Goal: Information Seeking & Learning: Learn about a topic

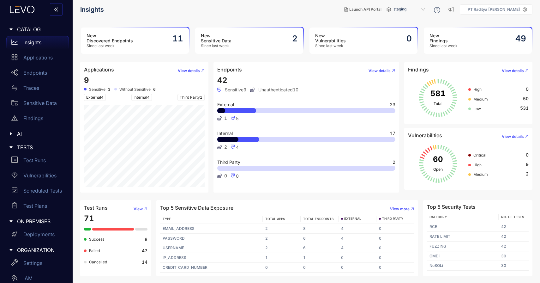
click at [517, 8] on p "PT Raditya [PERSON_NAME]" at bounding box center [494, 9] width 52 height 4
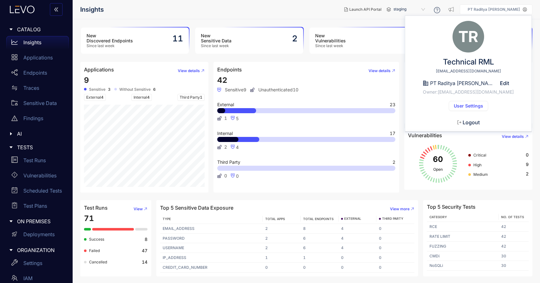
click at [478, 109] on button "User Settings" at bounding box center [468, 106] width 39 height 10
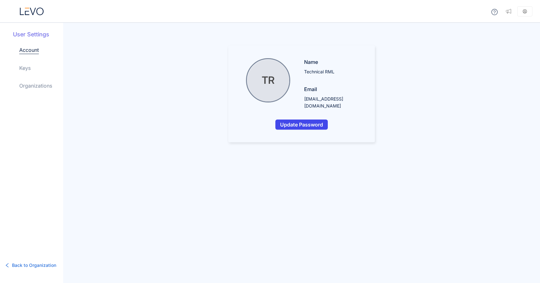
click at [284, 119] on button "Update Password" at bounding box center [301, 124] width 52 height 10
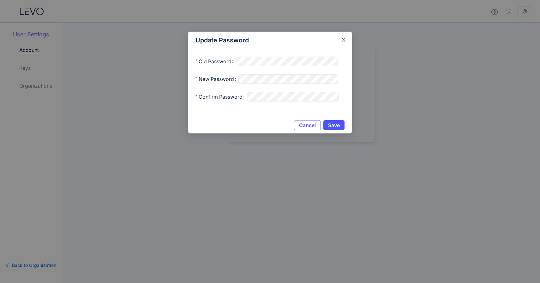
click at [343, 39] on icon "close" at bounding box center [344, 40] width 6 height 6
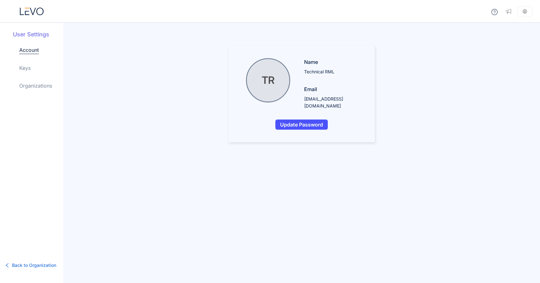
click at [37, 73] on div "Account Keys Organizations" at bounding box center [41, 72] width 44 height 53
click at [36, 79] on div "Account Keys Organizations" at bounding box center [41, 72] width 44 height 53
click at [27, 67] on link "Keys" at bounding box center [24, 68] width 11 height 8
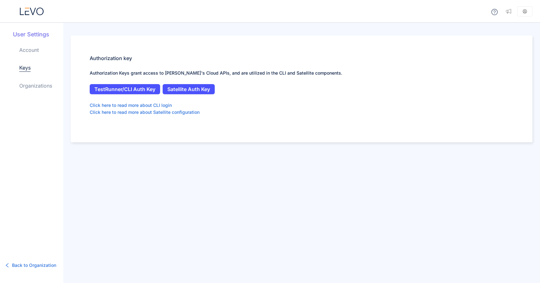
click at [34, 92] on div "Account Keys Organizations" at bounding box center [41, 72] width 44 height 53
click at [45, 85] on link "Organizations" at bounding box center [35, 86] width 33 height 8
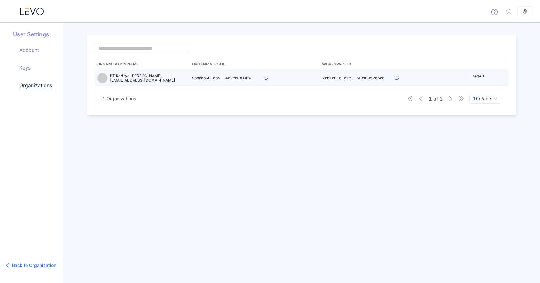
click at [263, 79] on td at bounding box center [291, 77] width 58 height 15
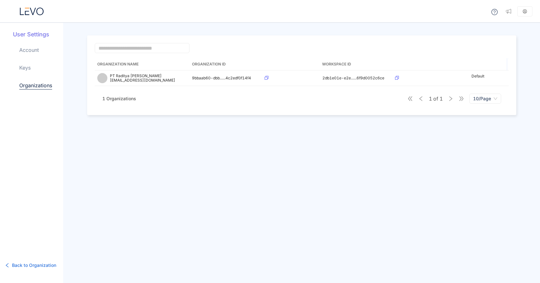
click at [32, 15] on div at bounding box center [31, 11] width 63 height 23
click at [33, 13] on icon at bounding box center [33, 11] width 6 height 7
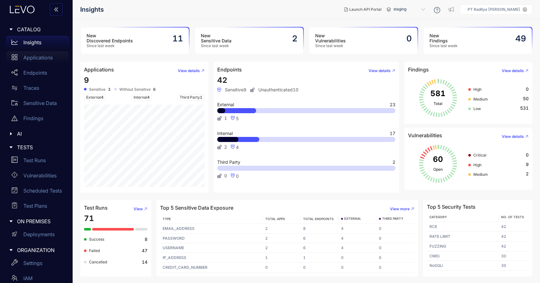
click at [42, 57] on p "Applications" at bounding box center [37, 58] width 29 height 6
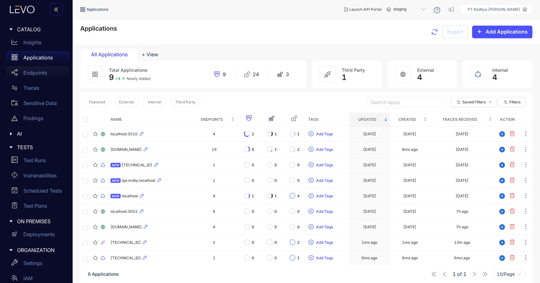
click at [46, 74] on p "Endpoints" at bounding box center [35, 73] width 24 height 6
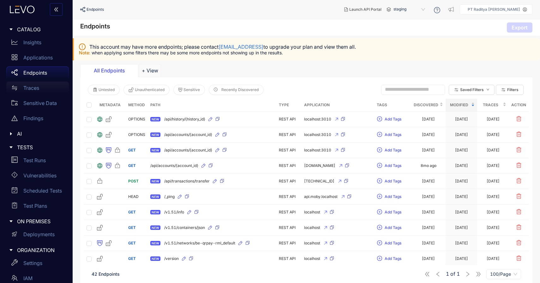
click at [42, 93] on div "Traces" at bounding box center [37, 87] width 63 height 13
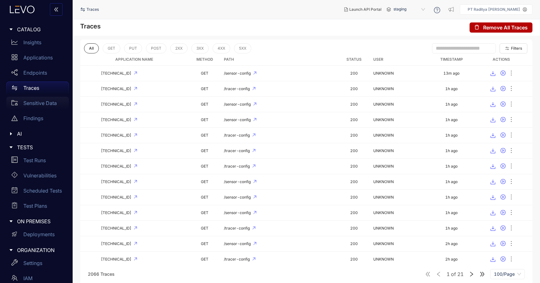
click at [48, 103] on p "Sensitive Data" at bounding box center [39, 103] width 33 height 6
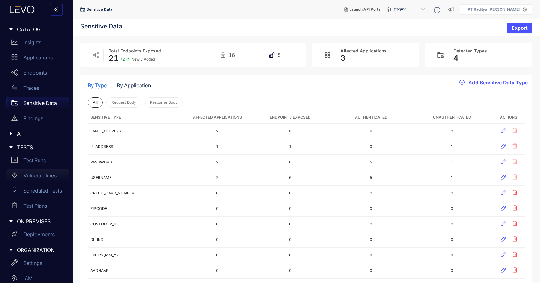
click at [56, 170] on div "Vulnerabilities" at bounding box center [37, 175] width 63 height 13
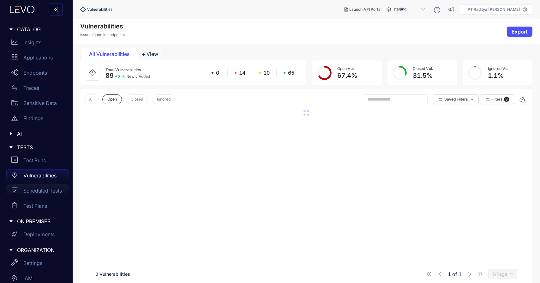
click at [51, 197] on link "Scheduled Tests" at bounding box center [37, 191] width 63 height 15
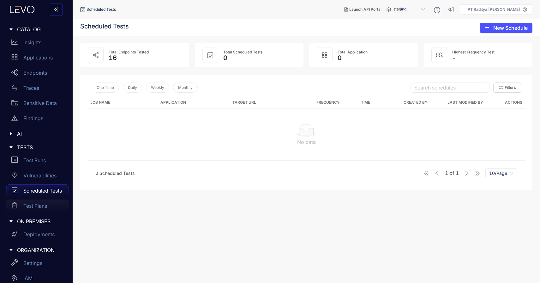
click at [50, 207] on div "Test Plans" at bounding box center [37, 205] width 63 height 13
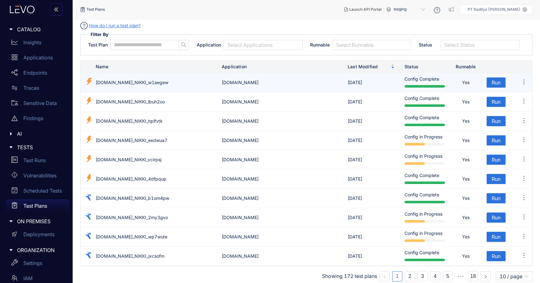
click at [445, 88] on div at bounding box center [425, 86] width 40 height 6
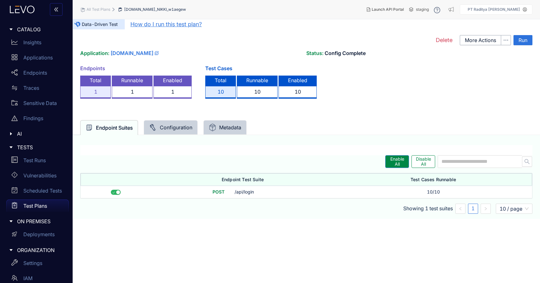
click at [175, 129] on div "Configuration" at bounding box center [170, 127] width 43 height 8
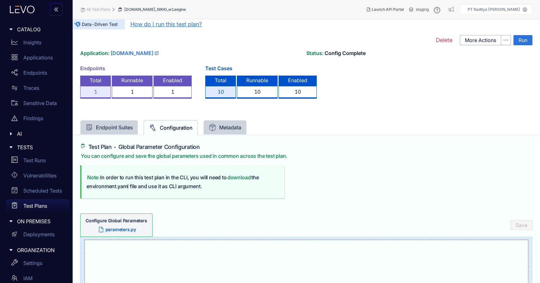
click at [232, 126] on div "Metadata" at bounding box center [225, 127] width 33 height 8
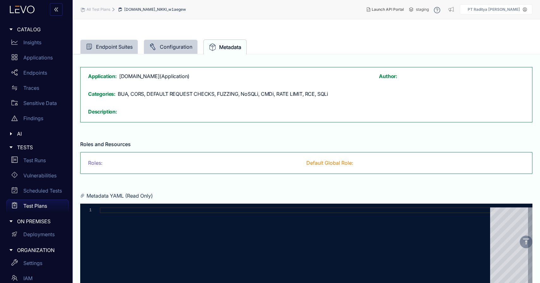
scroll to position [120, 0]
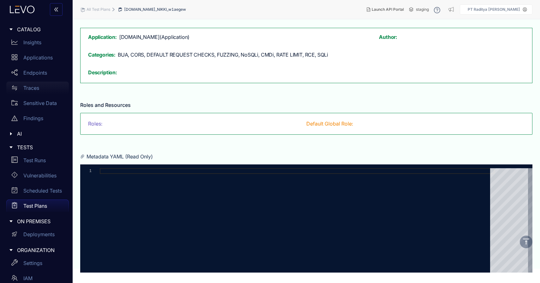
click at [47, 87] on div "Traces" at bounding box center [37, 87] width 63 height 13
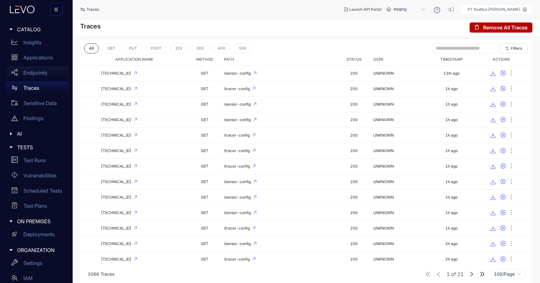
click at [49, 67] on div "Endpoints" at bounding box center [37, 72] width 63 height 13
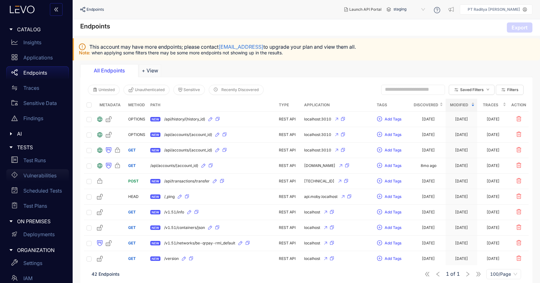
click at [55, 173] on p "Vulnerabilities" at bounding box center [39, 175] width 33 height 6
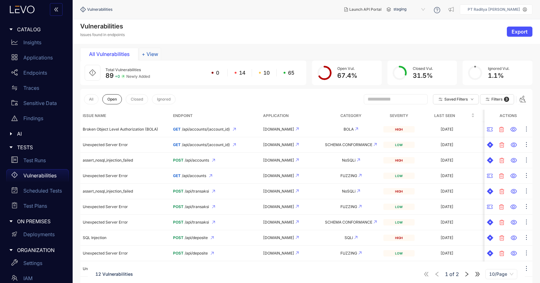
click at [149, 54] on button "+ View" at bounding box center [150, 54] width 22 height 13
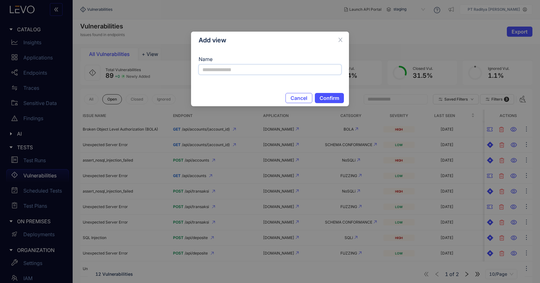
click at [281, 71] on input "Name" at bounding box center [270, 69] width 143 height 10
click at [294, 95] on span "Cancel" at bounding box center [299, 98] width 17 height 6
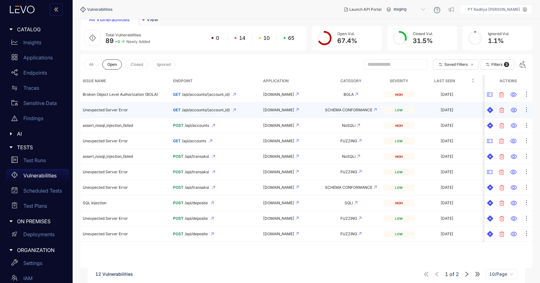
scroll to position [45, 0]
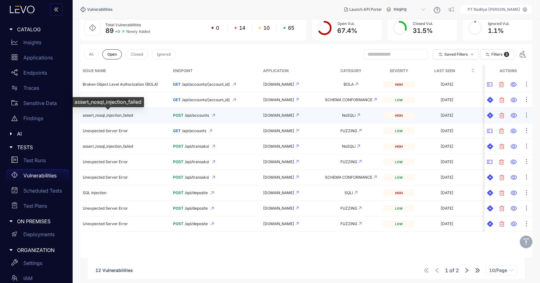
click at [129, 115] on span "assert_nosql_injection_failed" at bounding box center [108, 115] width 50 height 5
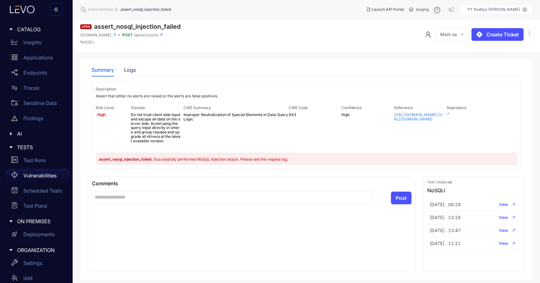
click at [421, 121] on link "[URL][DOMAIN_NAME] [URL][DOMAIN_NAME]" at bounding box center [418, 116] width 49 height 9
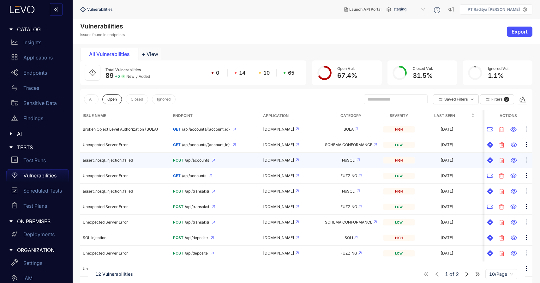
click at [399, 159] on div "high" at bounding box center [398, 160] width 31 height 6
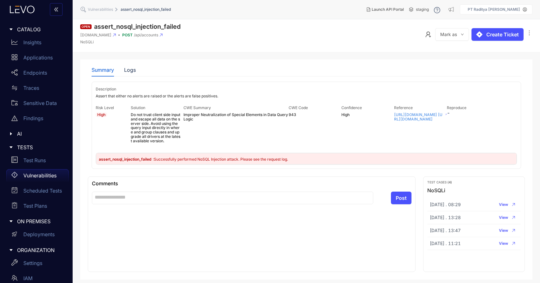
click at [416, 121] on link "[URL][DOMAIN_NAME] [URL][DOMAIN_NAME]" at bounding box center [418, 116] width 49 height 9
click at [45, 183] on link "Vulnerabilities" at bounding box center [37, 176] width 63 height 15
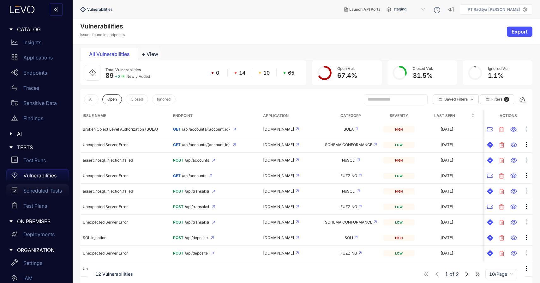
click at [46, 190] on p "Scheduled Tests" at bounding box center [42, 191] width 39 height 6
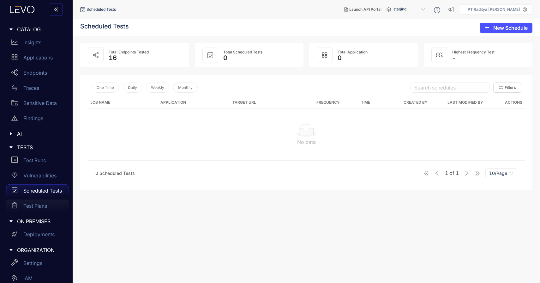
click at [49, 208] on div "Test Plans" at bounding box center [37, 205] width 63 height 13
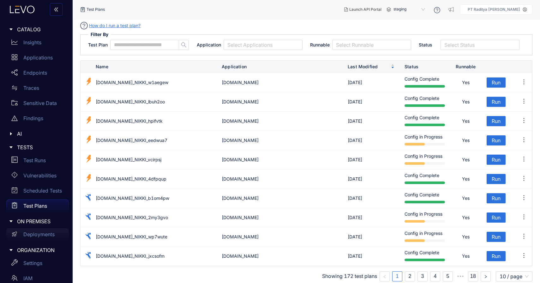
click at [40, 232] on p "Deployments" at bounding box center [38, 234] width 31 height 6
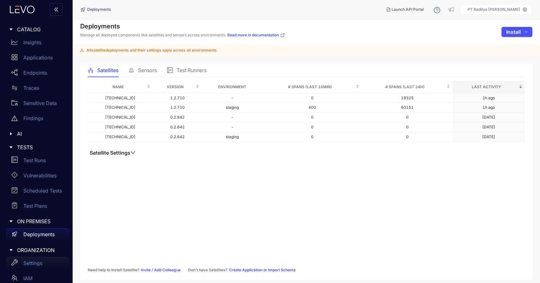
click at [39, 261] on p "Settings" at bounding box center [32, 263] width 19 height 6
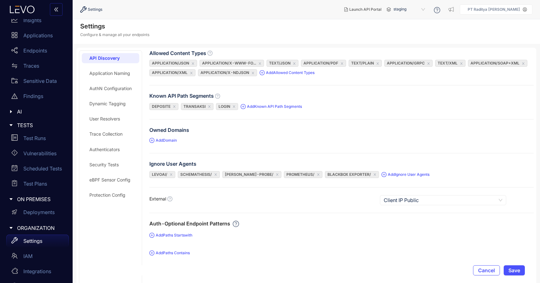
scroll to position [38, 0]
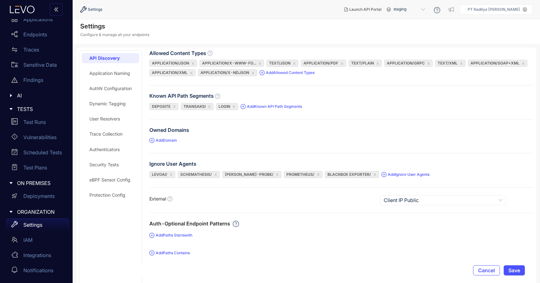
click at [126, 148] on div "Authenticators" at bounding box center [110, 149] width 57 height 10
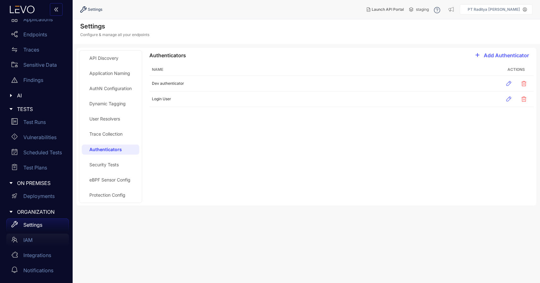
click at [42, 242] on div "IAM" at bounding box center [37, 239] width 63 height 13
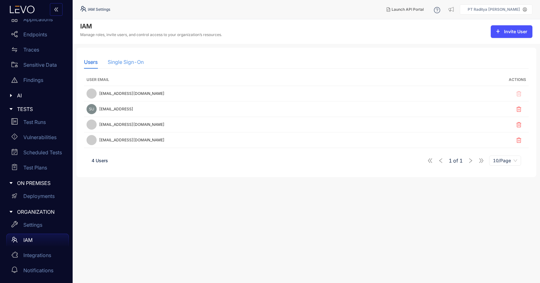
click at [128, 57] on div "Single Sign-On" at bounding box center [126, 61] width 36 height 13
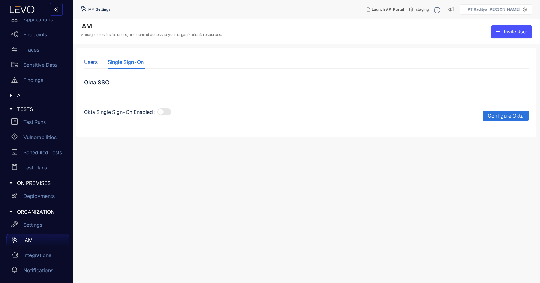
click at [94, 63] on div "Users" at bounding box center [91, 62] width 14 height 6
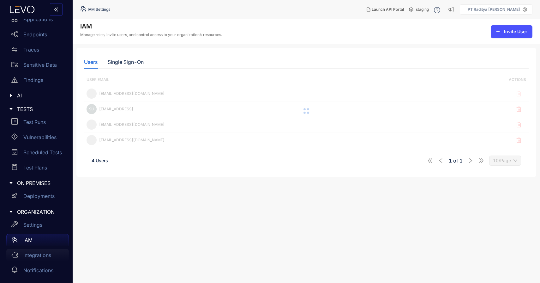
click at [46, 256] on p "Integrations" at bounding box center [37, 255] width 28 height 6
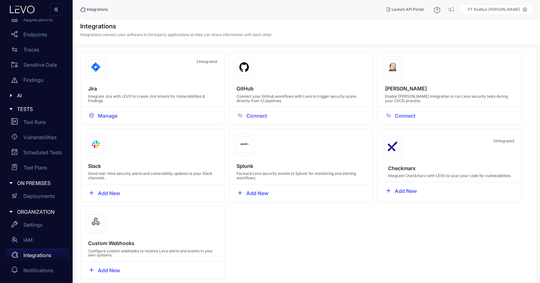
scroll to position [4, 0]
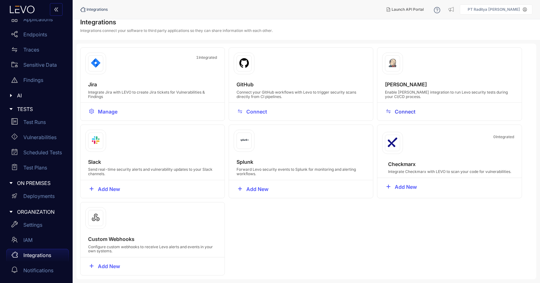
click at [412, 112] on span "Connect" at bounding box center [405, 112] width 21 height 6
click at [47, 66] on p "Sensitive Data" at bounding box center [39, 65] width 33 height 6
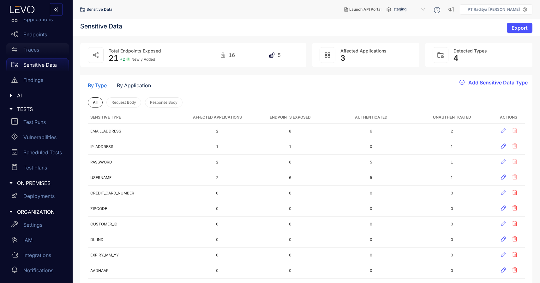
click at [51, 50] on div "Traces" at bounding box center [37, 49] width 63 height 13
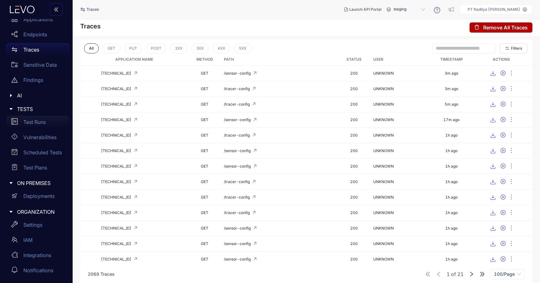
click at [49, 124] on div "Test Runs" at bounding box center [37, 122] width 63 height 13
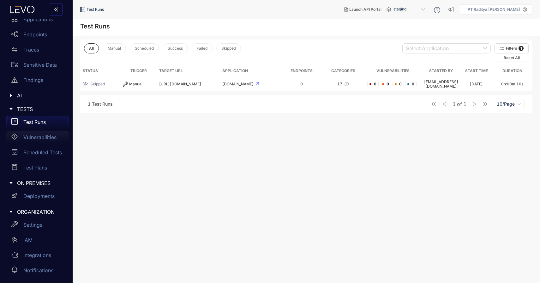
click at [50, 142] on div "Vulnerabilities" at bounding box center [37, 137] width 63 height 13
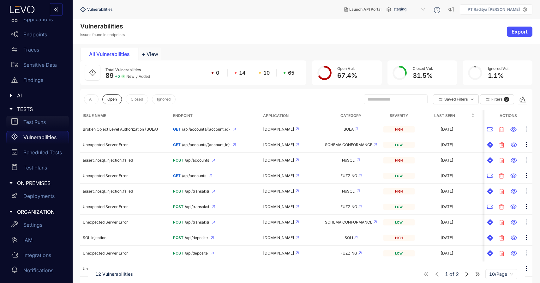
click at [53, 124] on div "Test Runs" at bounding box center [37, 122] width 63 height 13
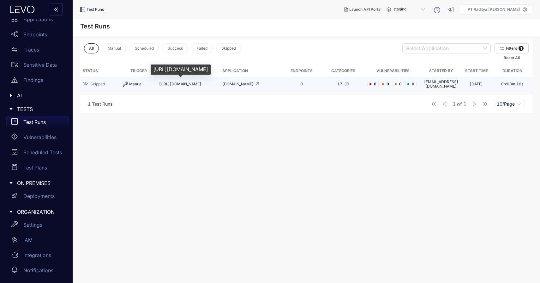
click at [177, 84] on span "[URL][DOMAIN_NAME]" at bounding box center [180, 83] width 42 height 5
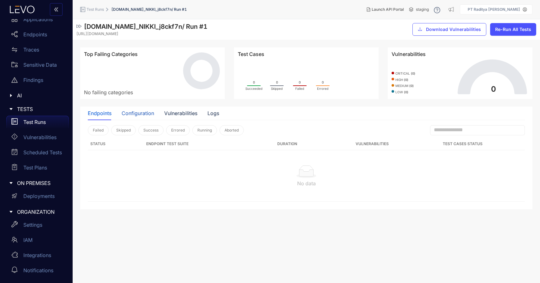
click at [148, 114] on div "Configuration" at bounding box center [138, 113] width 33 height 6
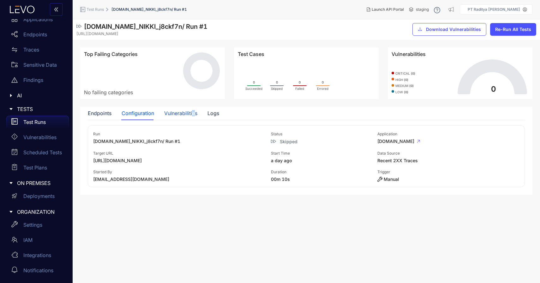
click at [193, 111] on div "Vulnerabilities" at bounding box center [180, 113] width 33 height 6
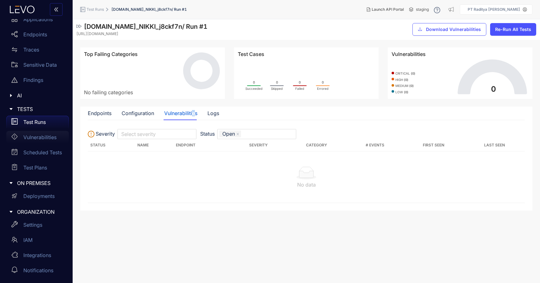
click at [48, 142] on div "Vulnerabilities" at bounding box center [37, 137] width 63 height 13
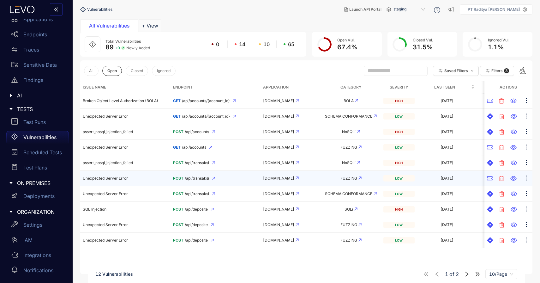
scroll to position [45, 0]
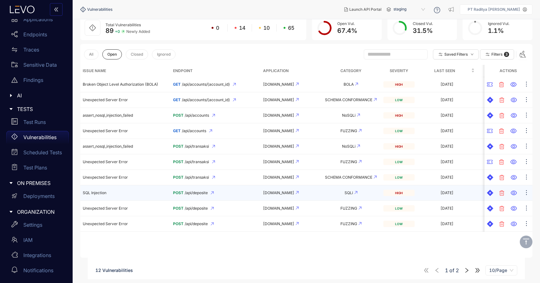
click at [232, 190] on div "POST /api/deposite" at bounding box center [215, 192] width 85 height 4
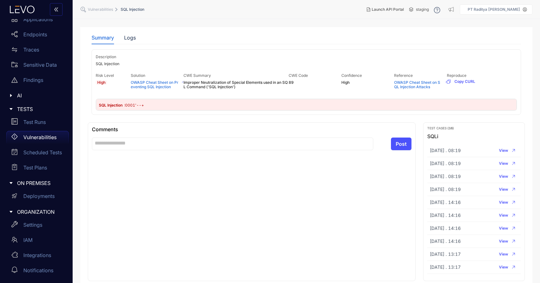
scroll to position [45, 0]
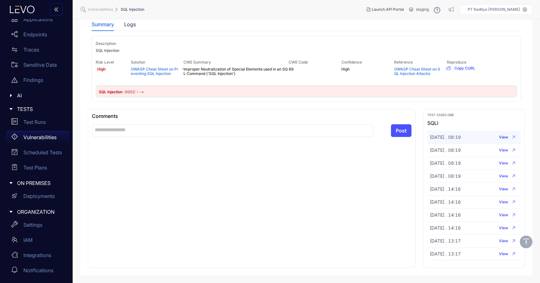
click at [502, 137] on span "View" at bounding box center [503, 137] width 9 height 4
